Goal: Find specific page/section: Find specific page/section

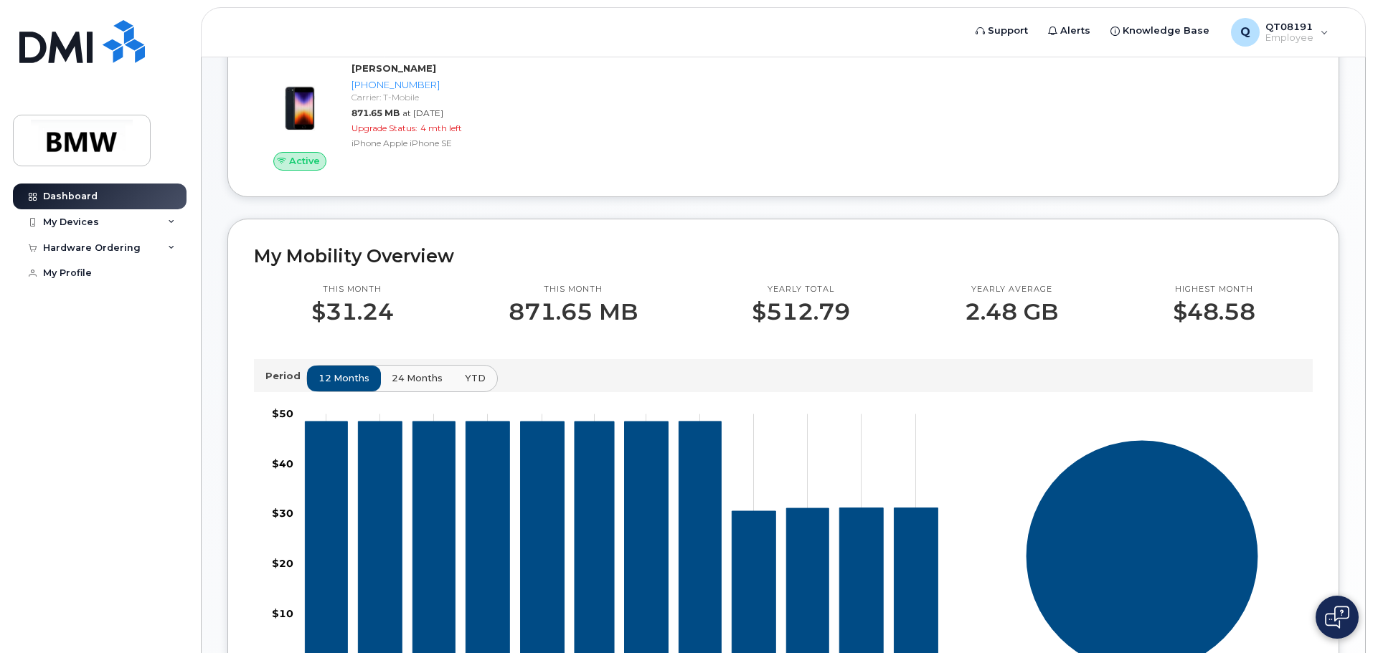
scroll to position [359, 0]
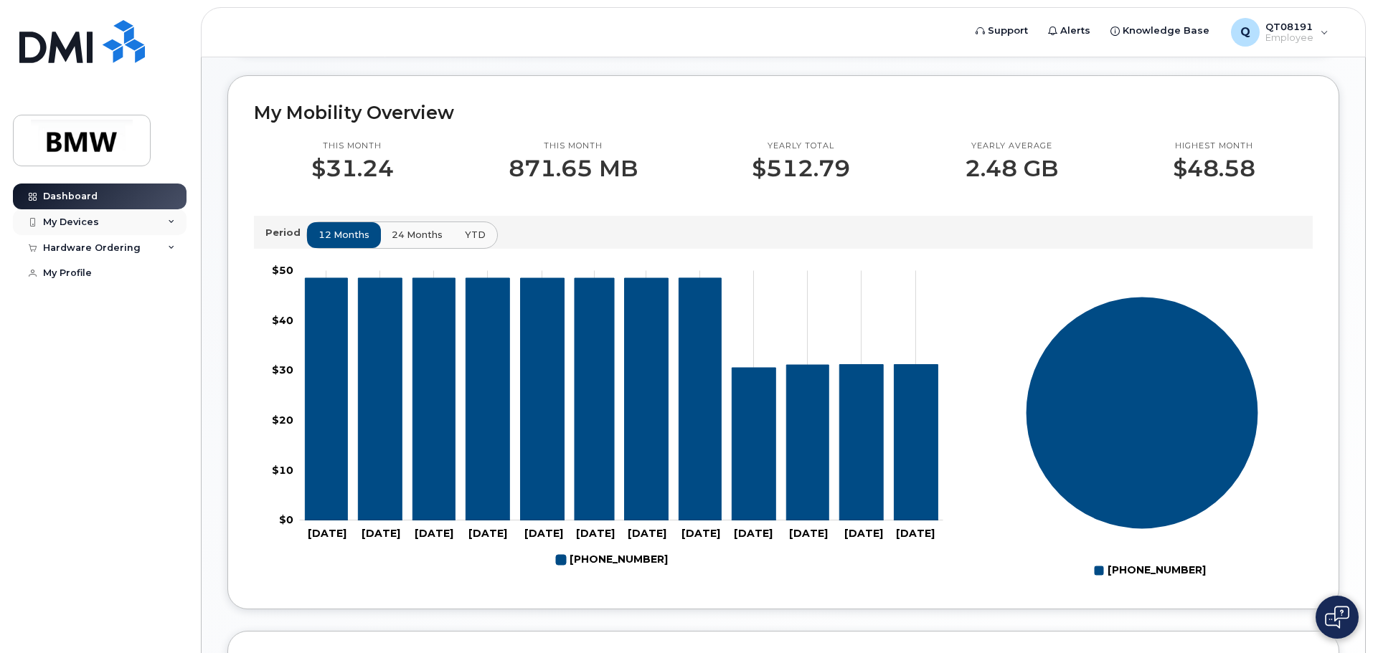
click at [175, 216] on div "My Devices" at bounding box center [100, 222] width 174 height 26
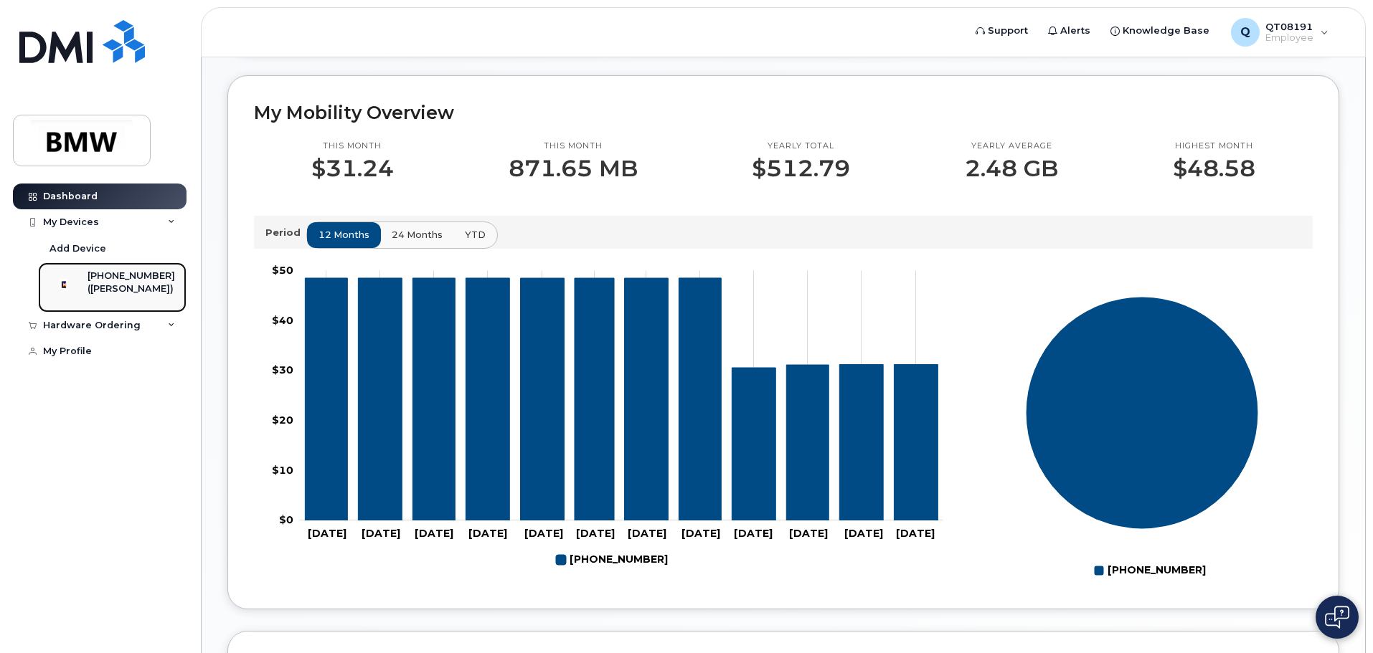
click at [62, 291] on img at bounding box center [64, 284] width 14 height 14
click at [148, 283] on div "([PERSON_NAME])" at bounding box center [132, 289] width 88 height 13
